Goal: Task Accomplishment & Management: Use online tool/utility

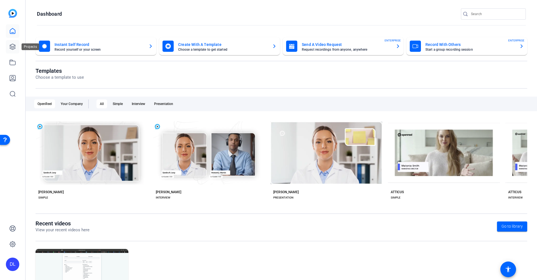
click at [14, 49] on icon at bounding box center [13, 47] width 6 height 6
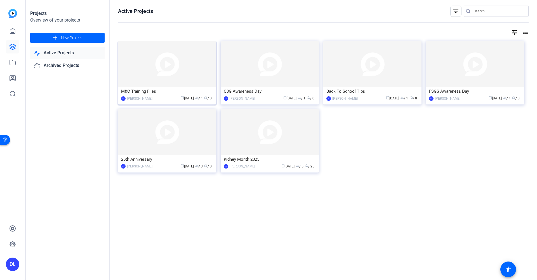
click at [146, 95] on div "M&C Training Files" at bounding box center [167, 91] width 92 height 8
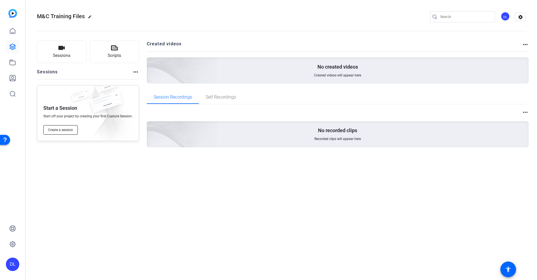
click at [72, 130] on span "Create a session" at bounding box center [60, 130] width 25 height 4
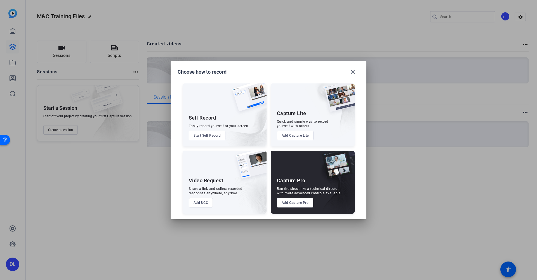
click at [218, 138] on button "Start Self Record" at bounding box center [207, 136] width 37 height 10
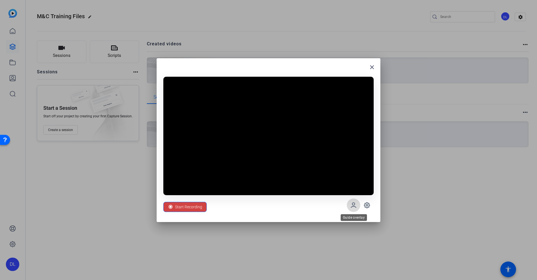
click at [355, 206] on icon at bounding box center [353, 205] width 7 height 7
click at [369, 205] on icon at bounding box center [367, 205] width 7 height 7
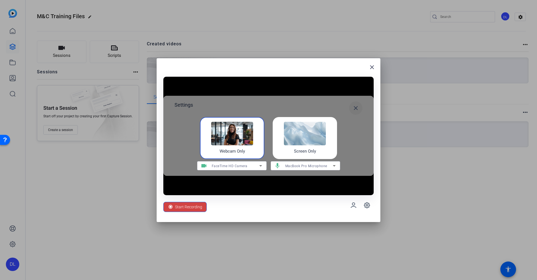
click at [356, 106] on mat-icon "close" at bounding box center [355, 108] width 7 height 7
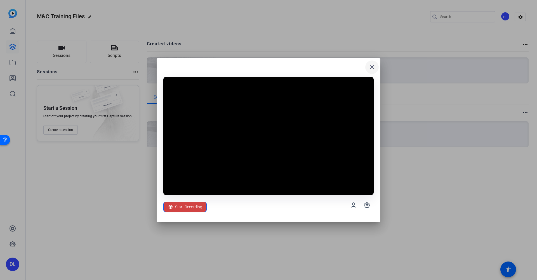
click at [373, 67] on mat-icon "close" at bounding box center [372, 67] width 7 height 7
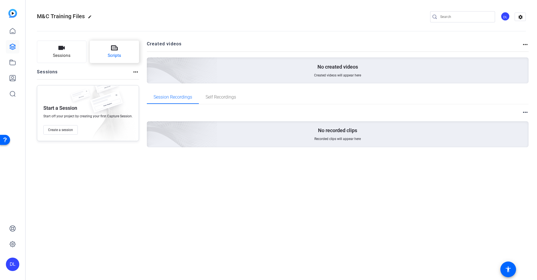
click at [121, 55] on button "Scripts" at bounding box center [115, 52] width 50 height 22
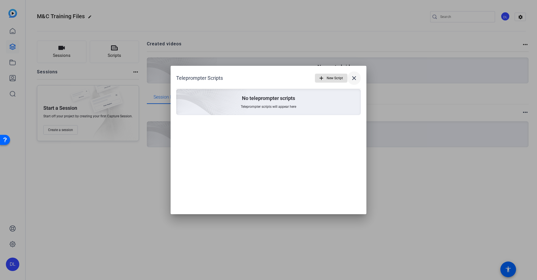
click at [353, 75] on mat-icon "close" at bounding box center [354, 78] width 7 height 7
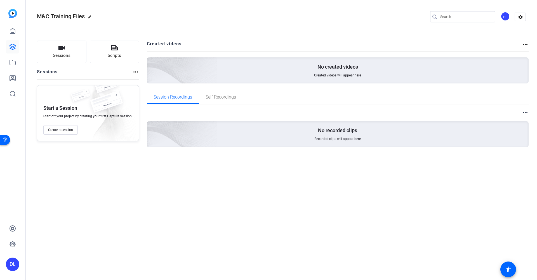
click at [132, 73] on mat-icon "more_horiz" at bounding box center [135, 72] width 7 height 7
click at [134, 73] on div at bounding box center [268, 140] width 537 height 280
